Goal: Find contact information: Obtain details needed to contact an individual or organization

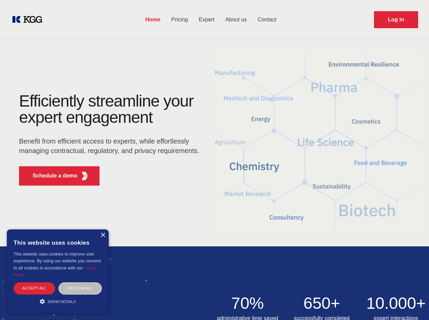
click at [214, 160] on div "Efficiently streamline your expert engagement Benefit from efficient access to …" at bounding box center [111, 142] width 207 height 98
click at [51, 176] on p "Schedule a demo" at bounding box center [55, 176] width 45 height 8
click at [103, 235] on div "× This website uses cookies This website uses cookies to improve user experienc…" at bounding box center [58, 272] width 102 height 84
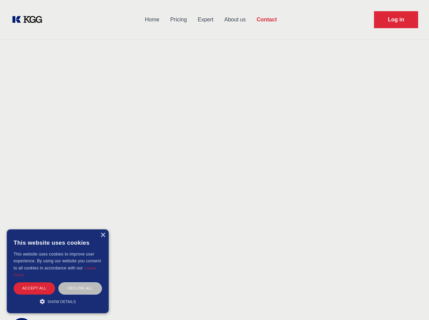
click at [34, 288] on div "Accept all" at bounding box center [34, 289] width 41 height 12
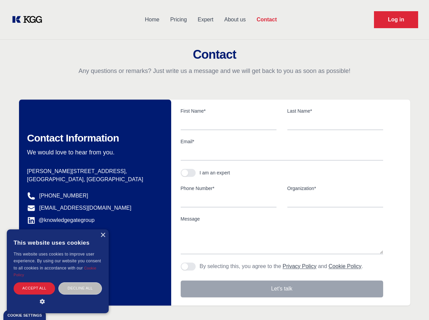
click at [80, 288] on div "Contact Information We would love to hear from you. Postal address [PERSON_NAME…" at bounding box center [95, 203] width 152 height 206
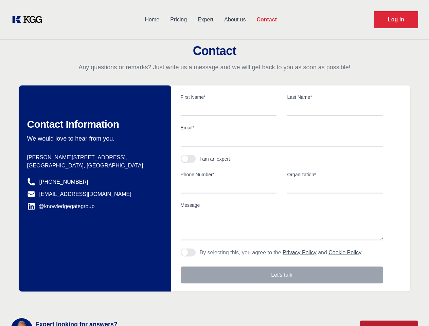
click at [58, 302] on main "Contact Any questions or remarks? Just write us a message and we will get back …" at bounding box center [214, 177] width 429 height 354
